Goal: Task Accomplishment & Management: Use online tool/utility

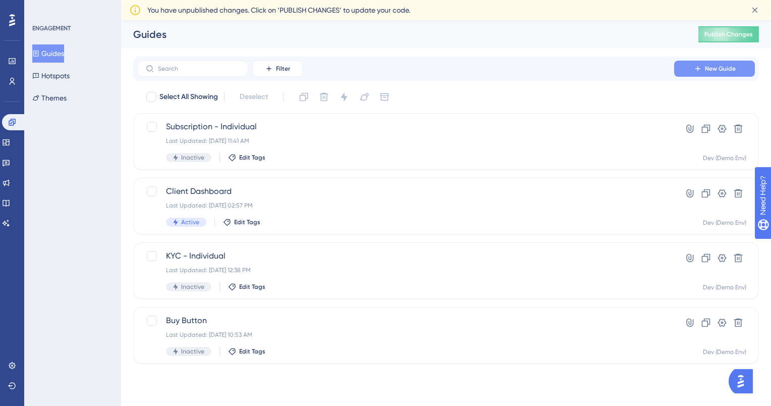
click at [698, 71] on icon at bounding box center [698, 69] width 8 height 8
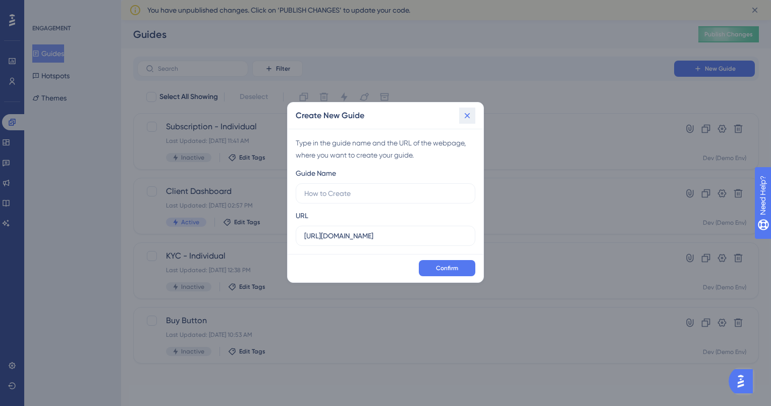
click at [466, 119] on icon at bounding box center [467, 115] width 10 height 10
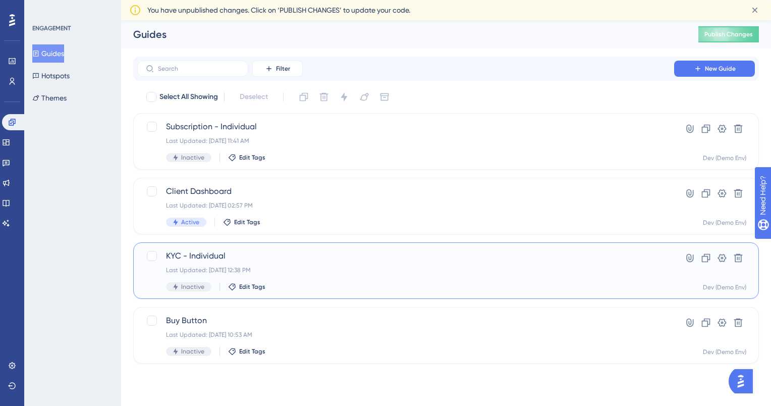
click at [219, 256] on span "KYC - Individual" at bounding box center [405, 256] width 479 height 12
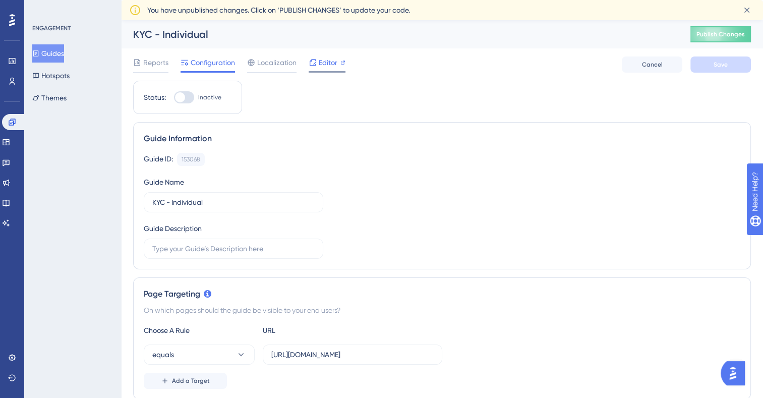
click at [328, 58] on span "Editor" at bounding box center [328, 63] width 19 height 12
click at [54, 52] on button "Guides" at bounding box center [48, 53] width 32 height 18
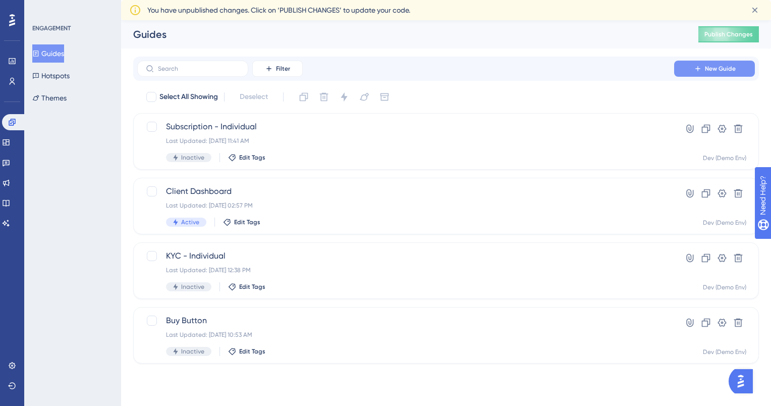
click at [724, 65] on span "New Guide" at bounding box center [720, 69] width 31 height 8
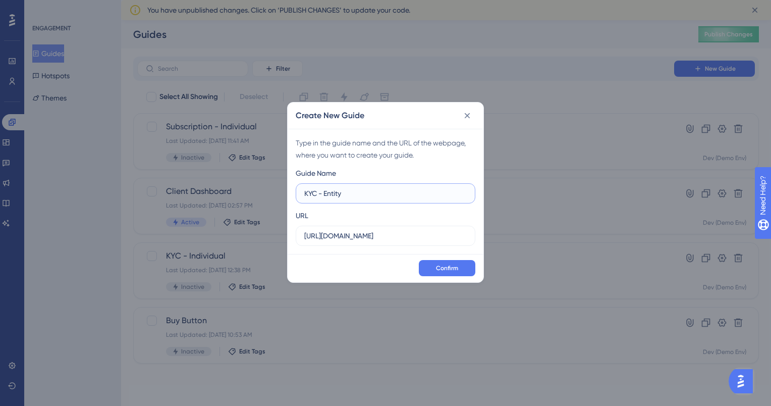
type input "KYC - Entity"
drag, startPoint x: 431, startPoint y: 237, endPoint x: 291, endPoint y: 231, distance: 140.4
click at [291, 231] on div "Type in the guide name and the URL of the webpage, where you want to create you…" at bounding box center [386, 191] width 196 height 125
paste input "/idr/profile/select-profile#"
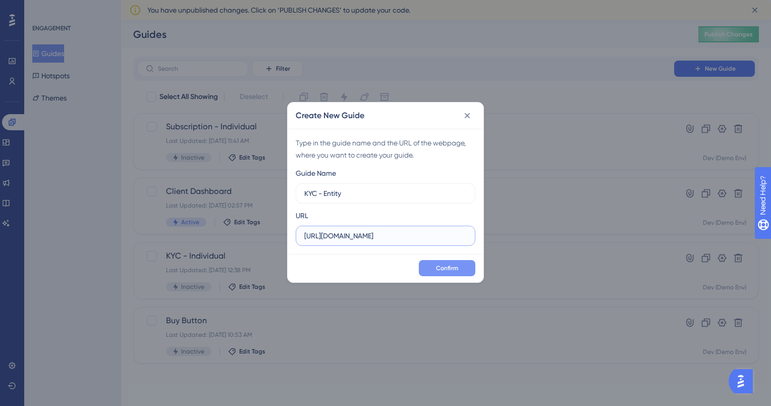
type input "https://sandbox-app.sonataone.com/idr/profile/select-profile#"
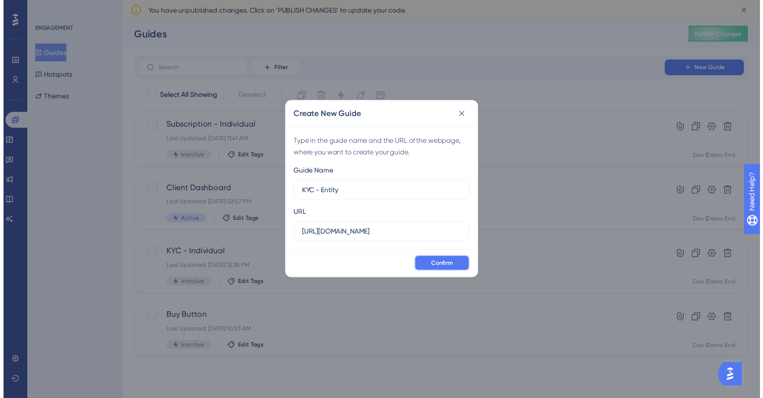
scroll to position [0, 0]
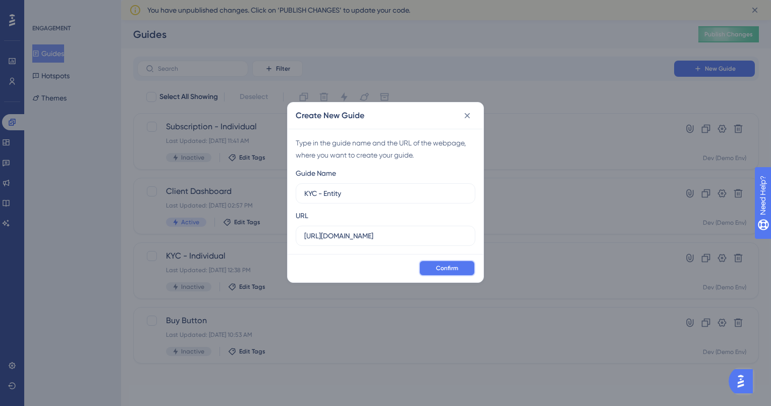
click at [461, 268] on button "Confirm" at bounding box center [447, 268] width 57 height 16
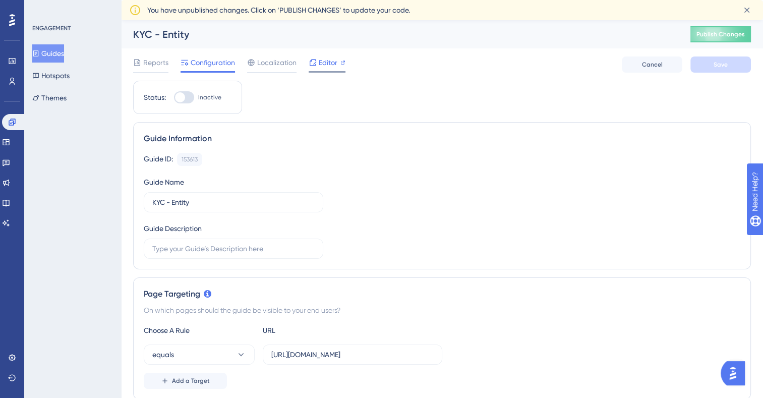
click at [319, 70] on div "Editor" at bounding box center [327, 65] width 37 height 16
click at [57, 52] on button "Guides" at bounding box center [48, 53] width 32 height 18
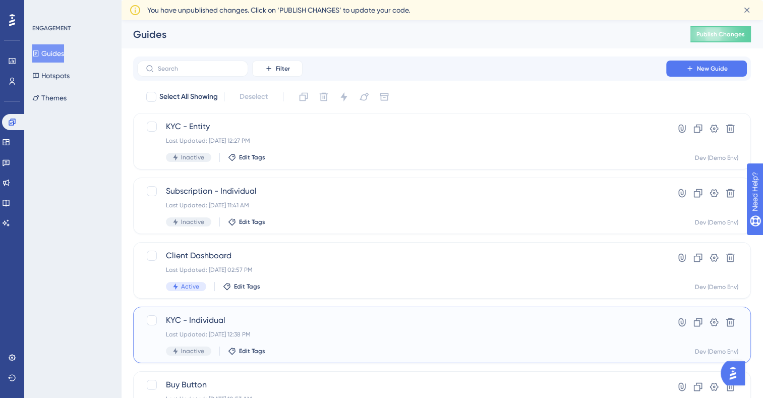
click at [192, 316] on span "KYC - Individual" at bounding box center [402, 320] width 472 height 12
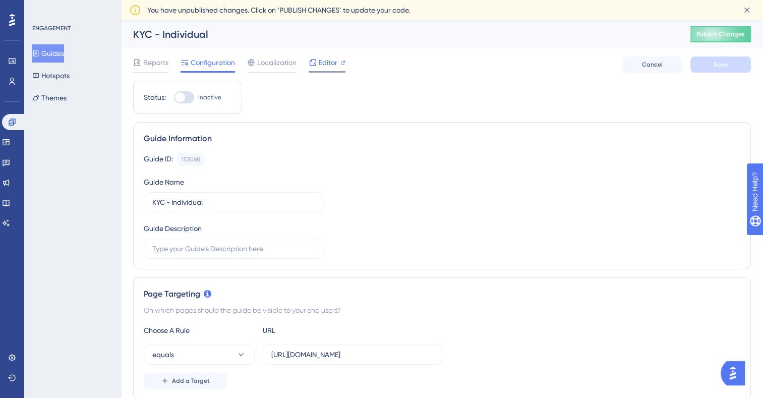
click at [315, 63] on icon at bounding box center [313, 62] width 7 height 7
click at [64, 52] on button "Guides" at bounding box center [48, 53] width 32 height 18
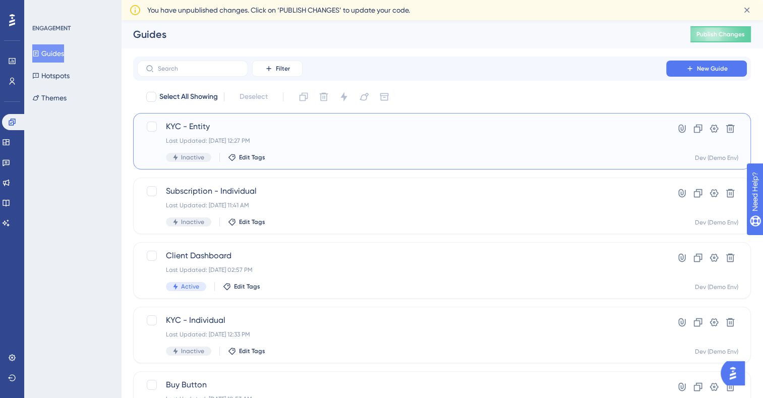
click at [417, 126] on span "KYC - Entity" at bounding box center [402, 127] width 472 height 12
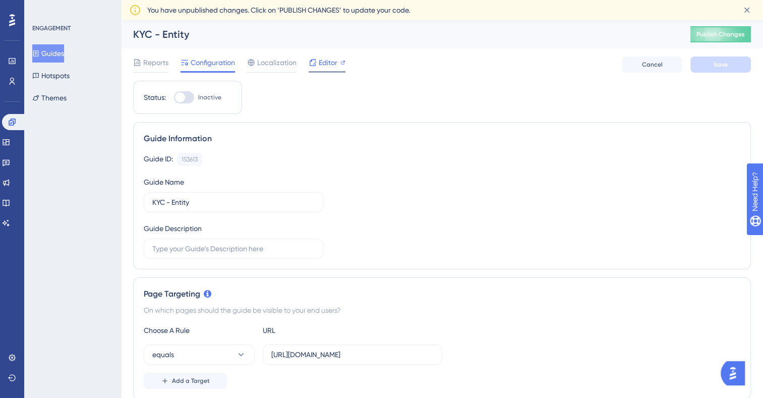
click at [319, 63] on span "Editor" at bounding box center [328, 63] width 19 height 12
